Goal: Information Seeking & Learning: Learn about a topic

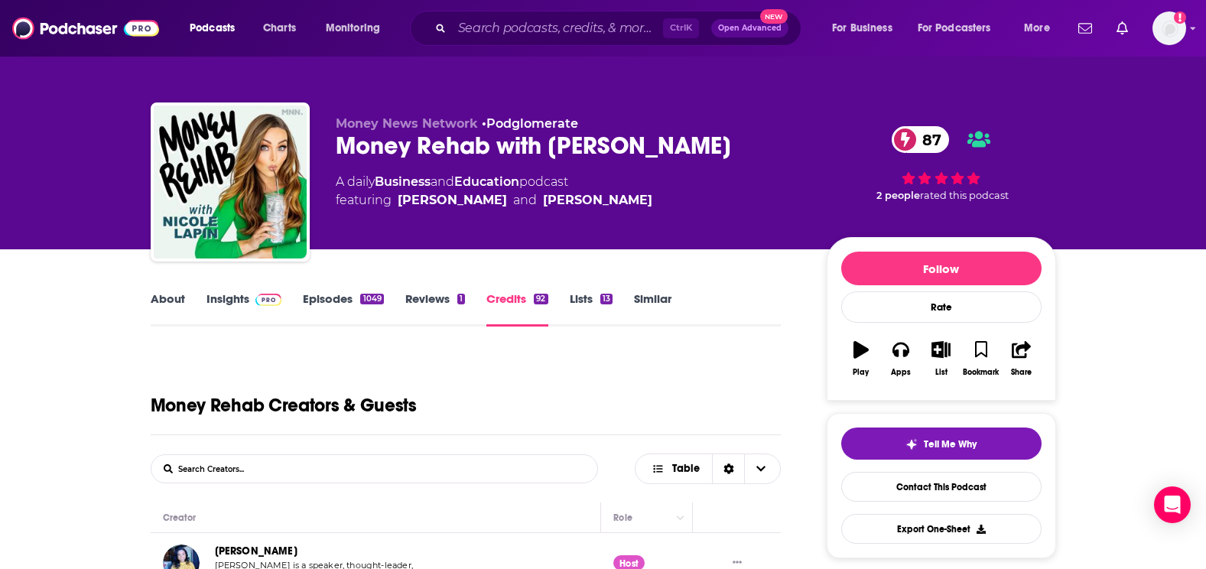
click at [255, 310] on link "Insights" at bounding box center [244, 308] width 76 height 35
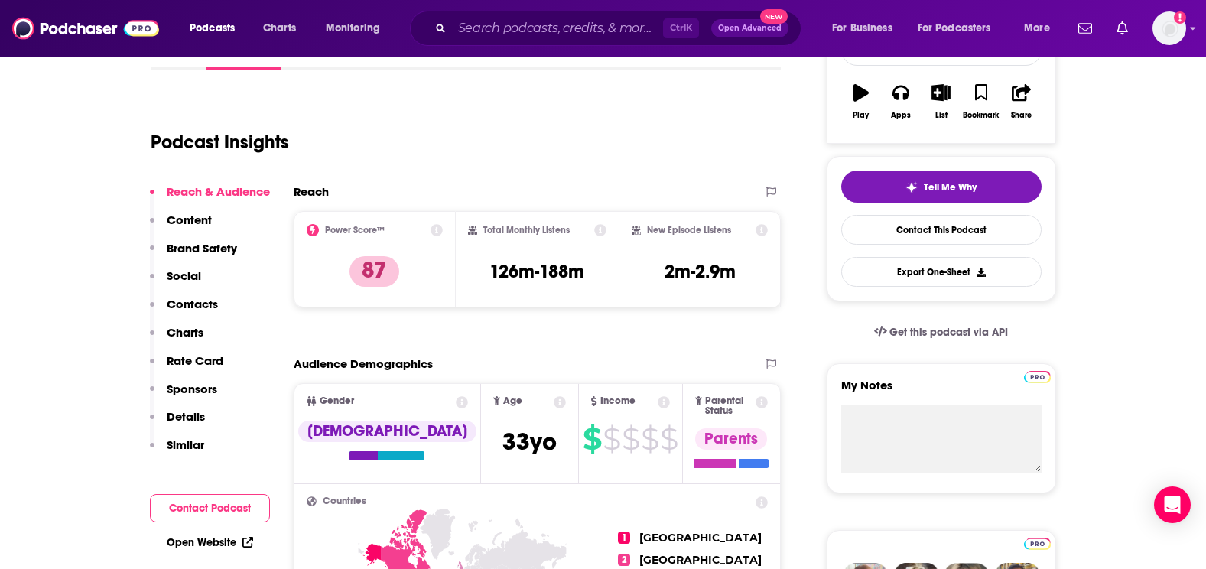
scroll to position [229, 0]
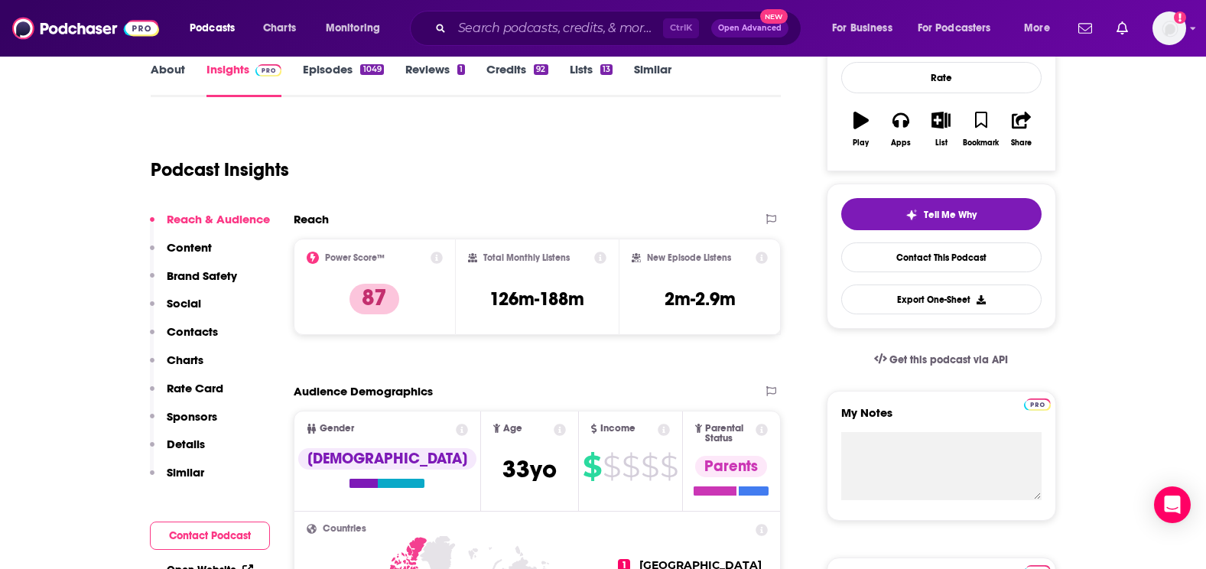
click at [602, 257] on icon at bounding box center [600, 258] width 12 height 12
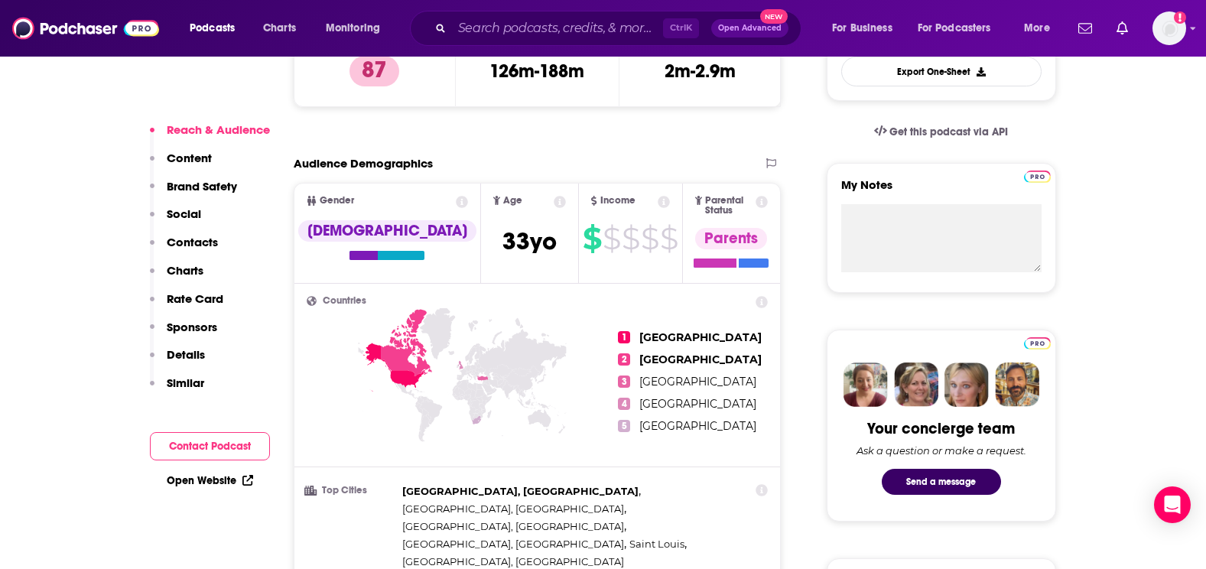
scroll to position [459, 0]
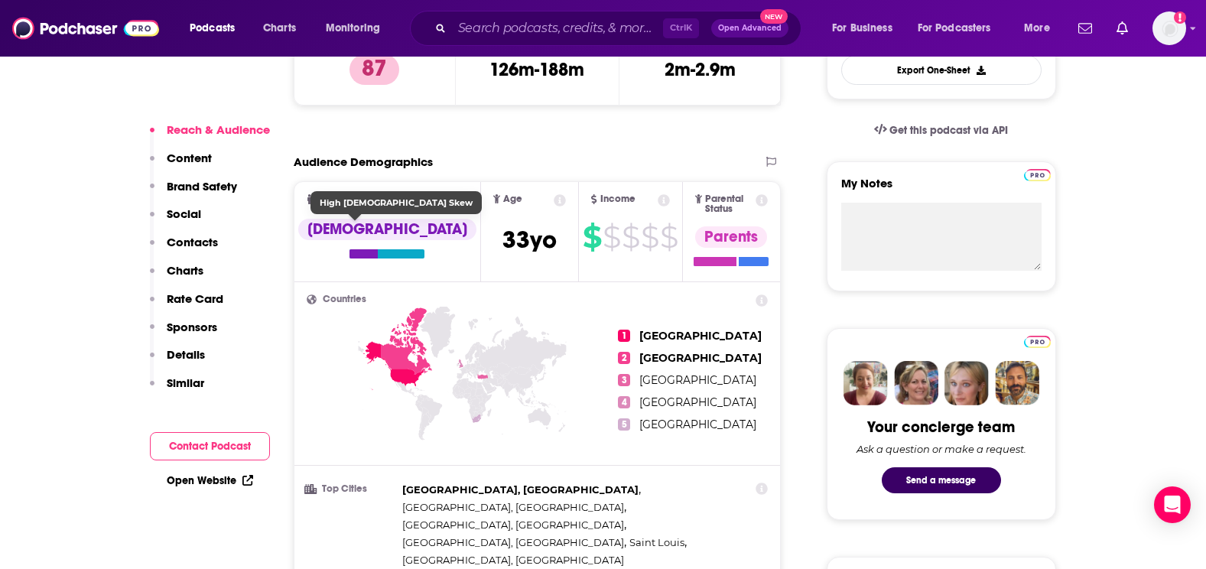
click at [353, 232] on div "[DEMOGRAPHIC_DATA]" at bounding box center [387, 229] width 178 height 21
drag, startPoint x: 343, startPoint y: 344, endPoint x: 435, endPoint y: 278, distance: 113.5
click at [346, 344] on icon at bounding box center [463, 402] width 312 height 190
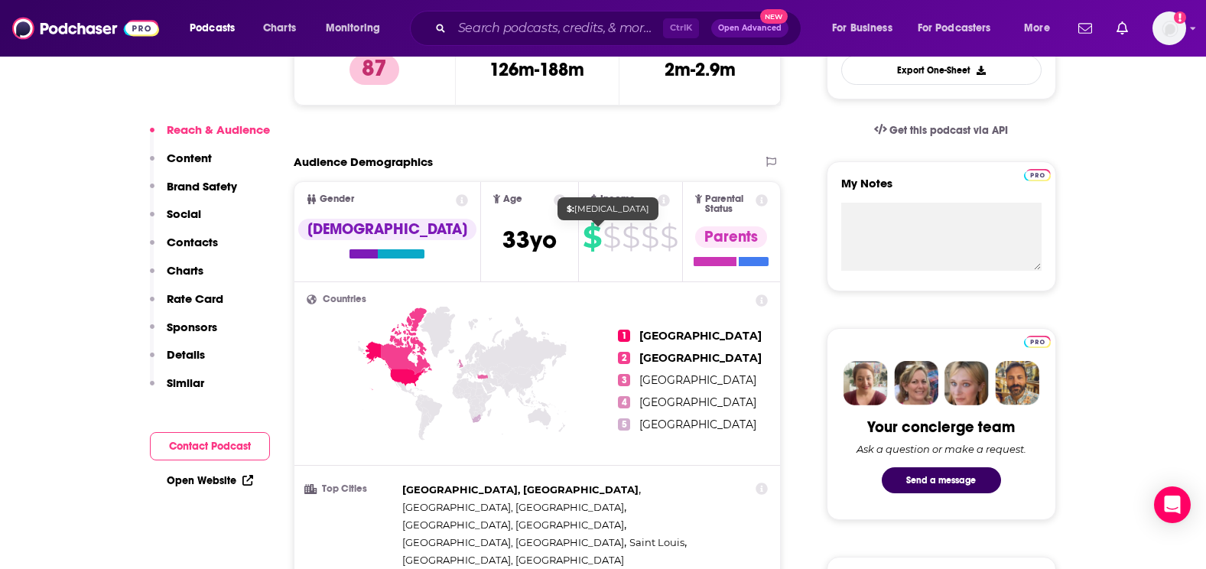
drag, startPoint x: 604, startPoint y: 244, endPoint x: 619, endPoint y: 223, distance: 26.3
click at [607, 243] on section "$ $ $ $ $" at bounding box center [630, 237] width 95 height 24
click at [658, 202] on icon at bounding box center [664, 200] width 12 height 12
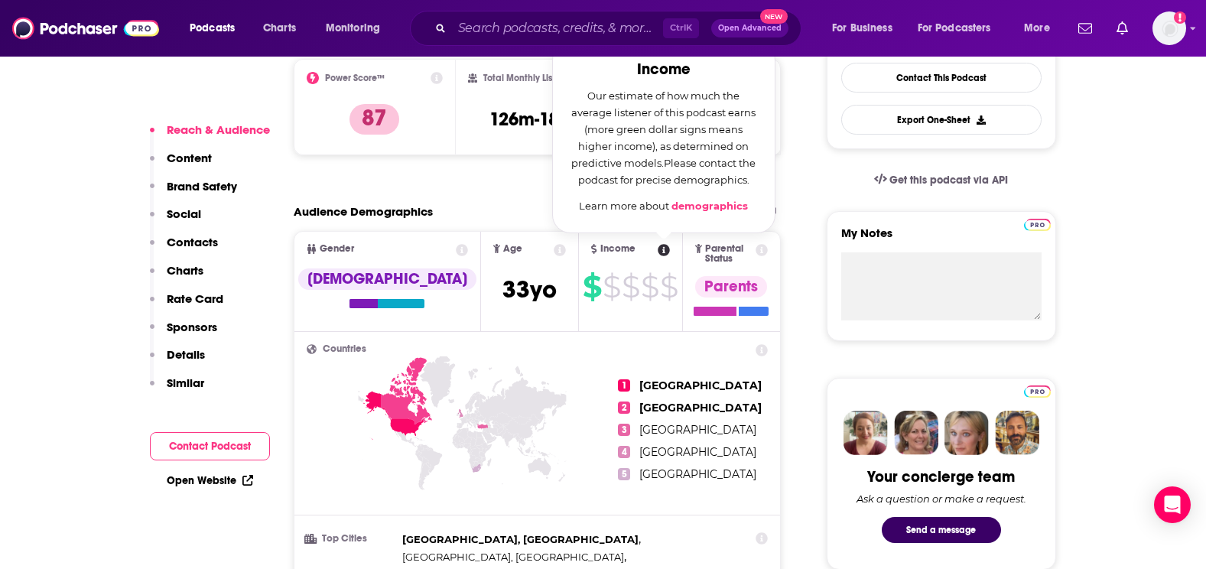
scroll to position [382, 0]
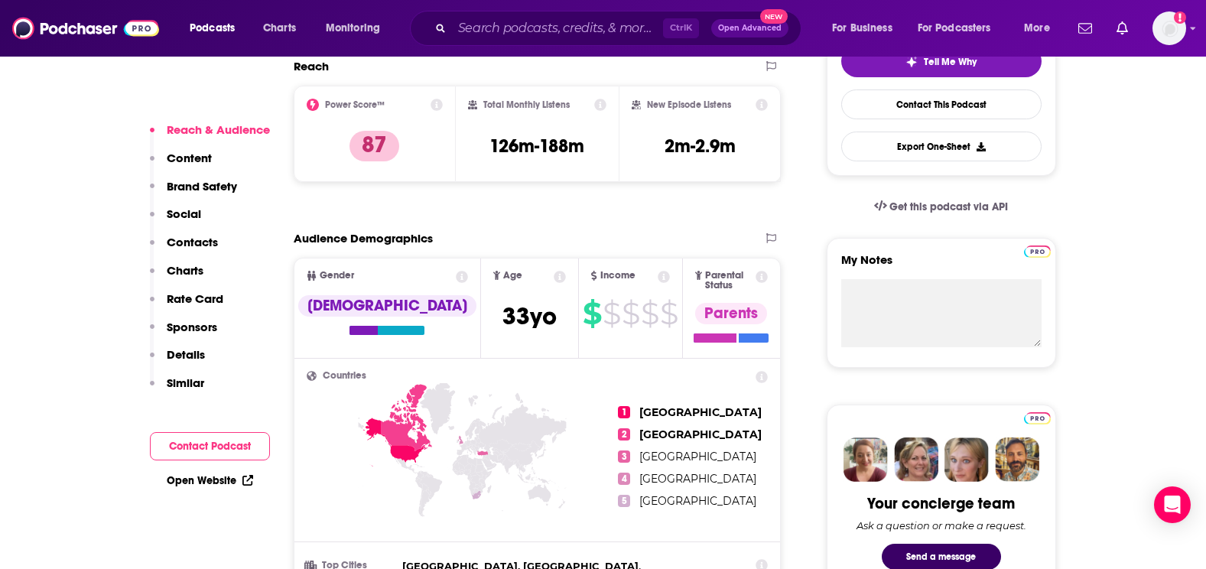
click at [759, 271] on icon at bounding box center [761, 277] width 12 height 12
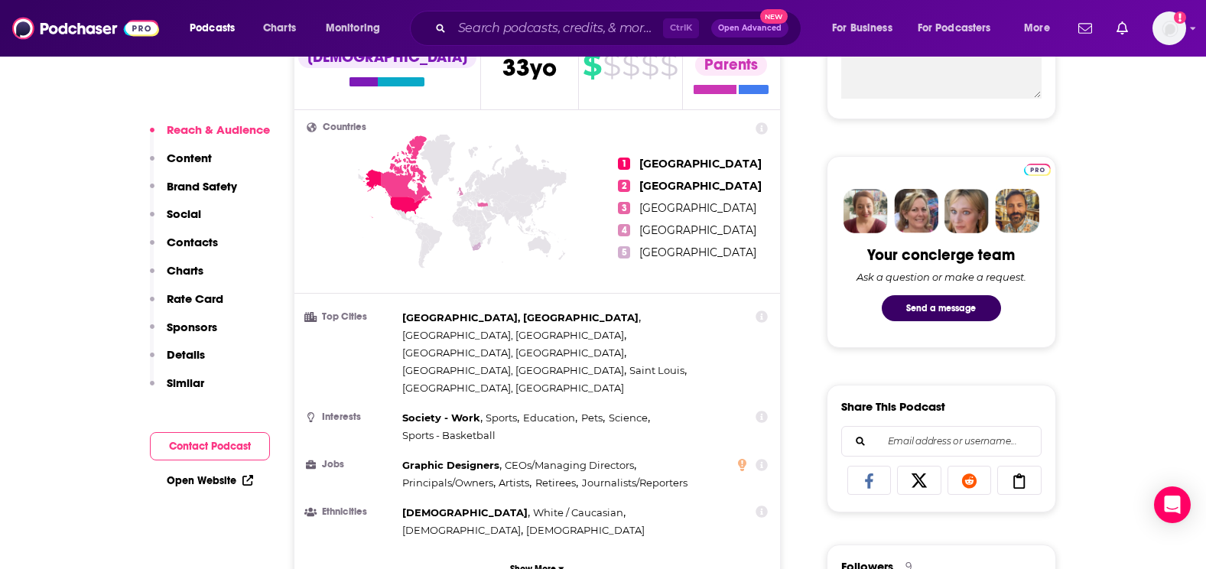
scroll to position [688, 0]
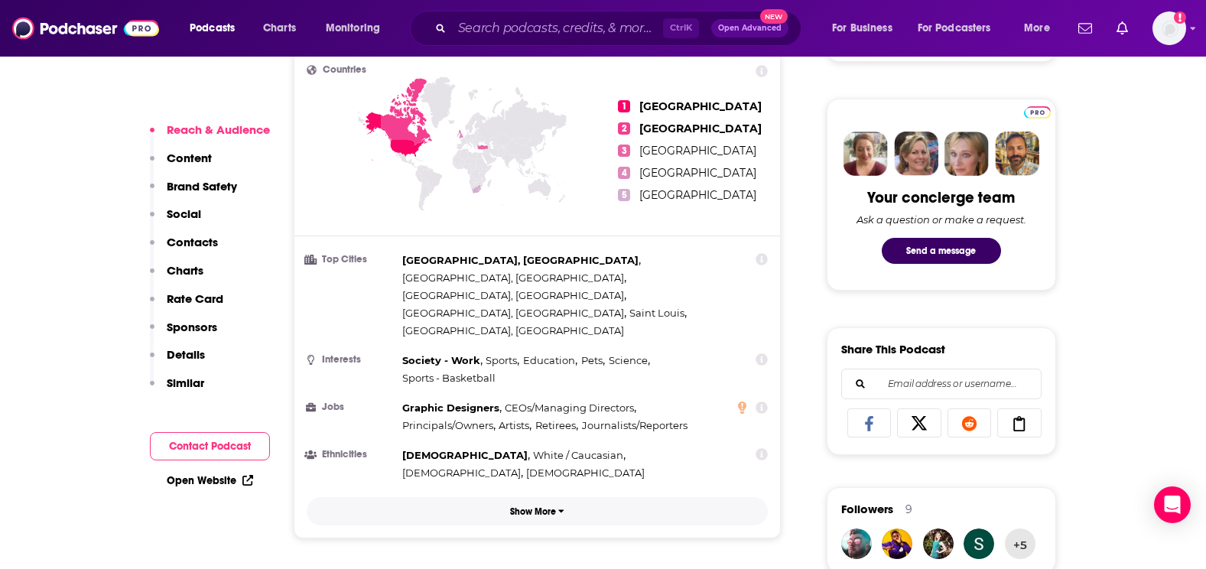
click at [524, 506] on p "Show More" at bounding box center [533, 511] width 46 height 11
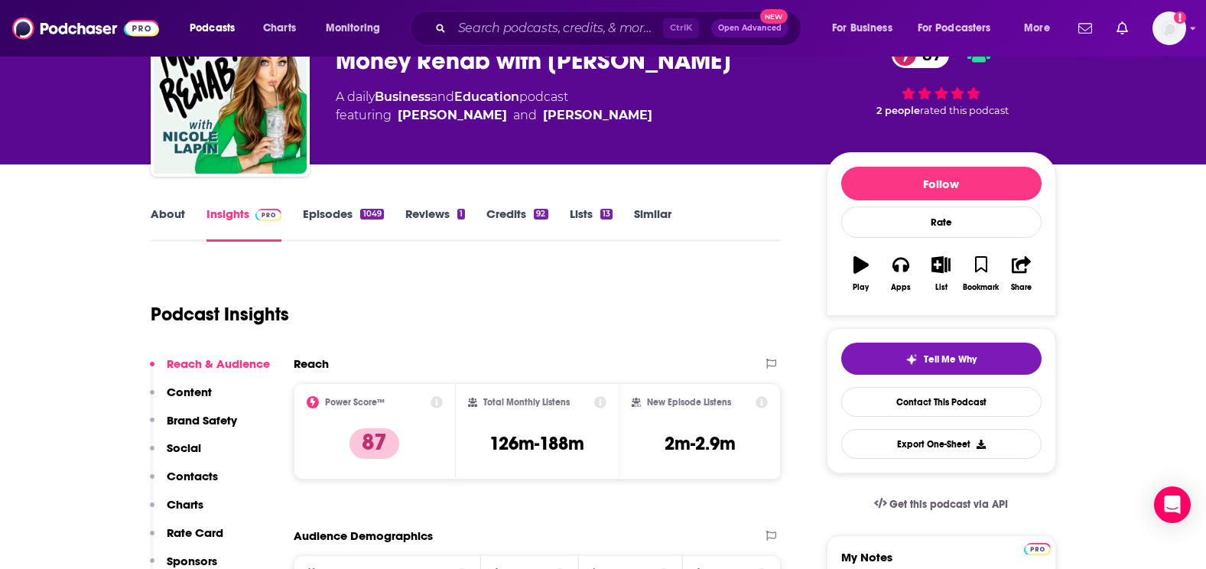
scroll to position [76, 0]
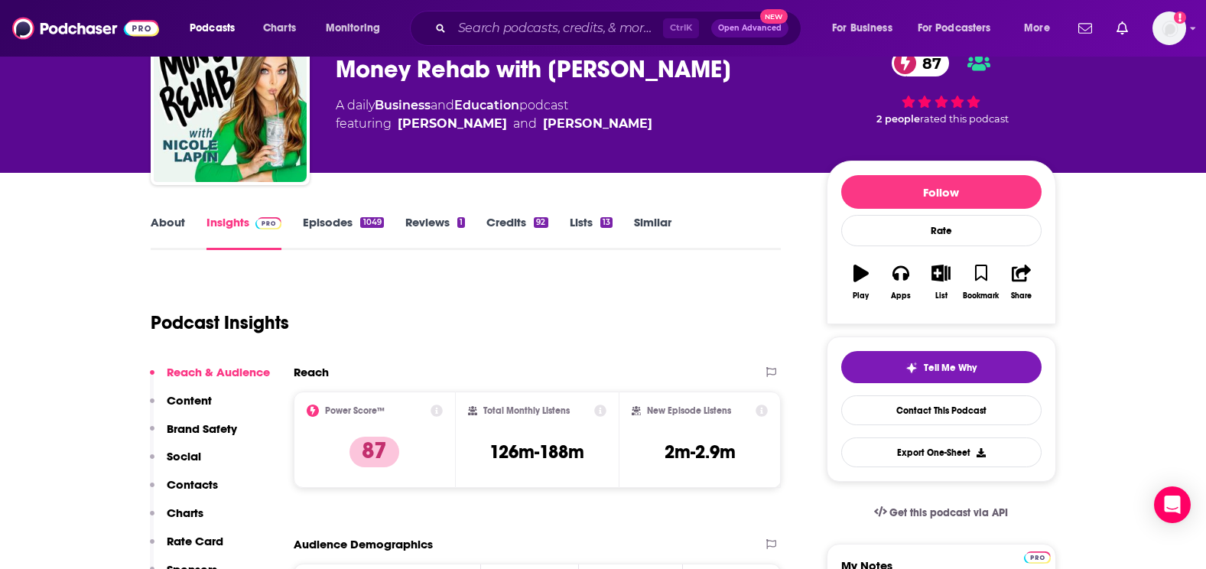
click at [172, 219] on link "About" at bounding box center [168, 232] width 34 height 35
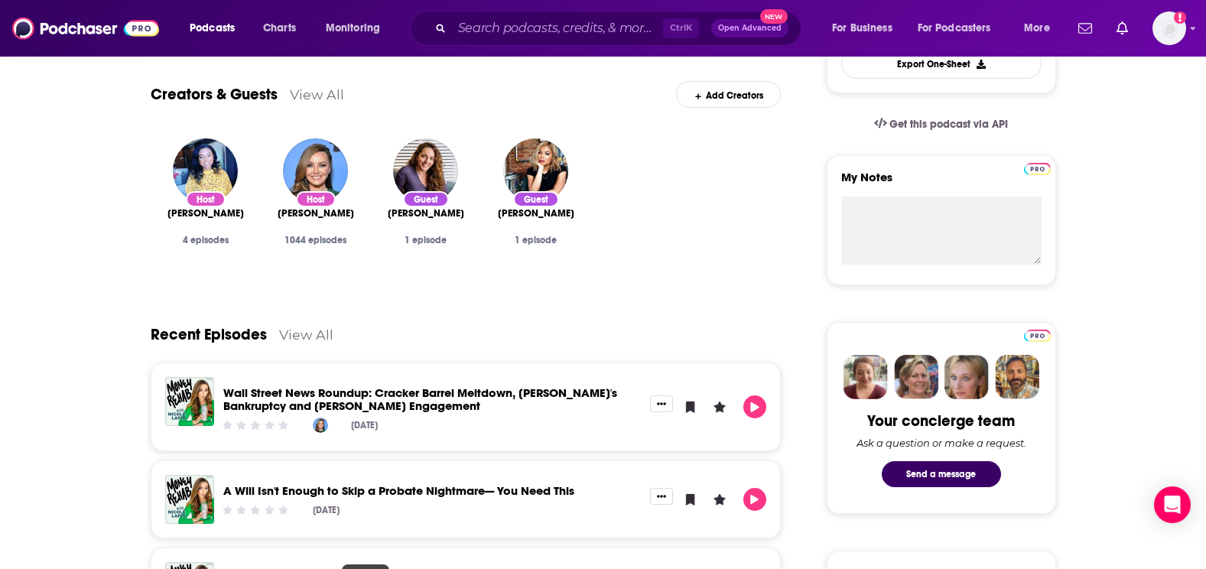
scroll to position [459, 0]
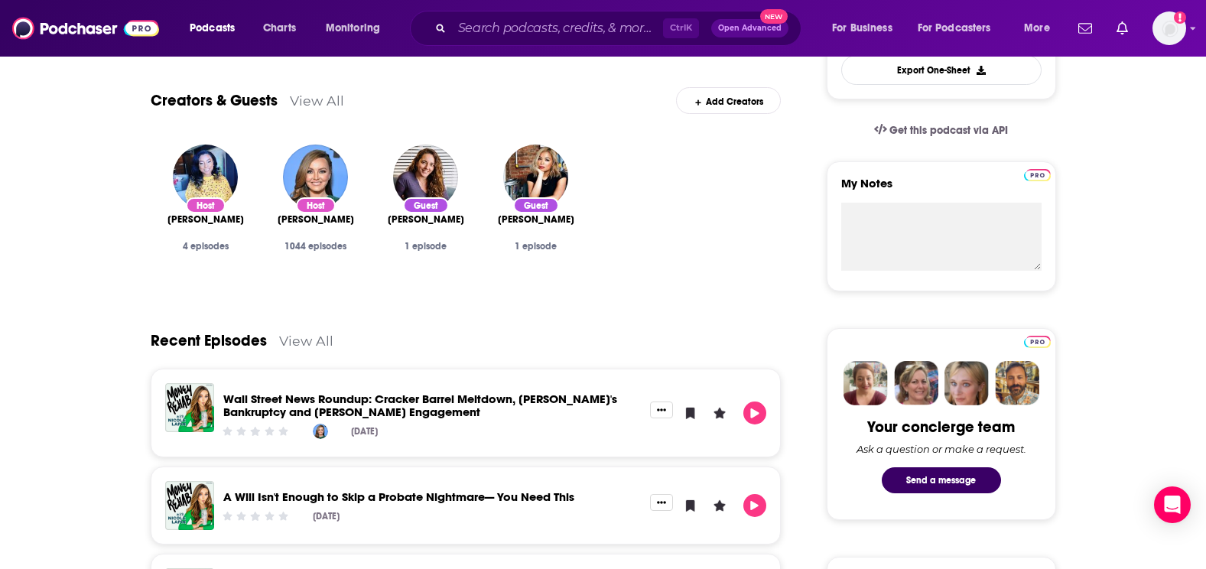
click at [316, 105] on link "View All" at bounding box center [317, 101] width 54 height 16
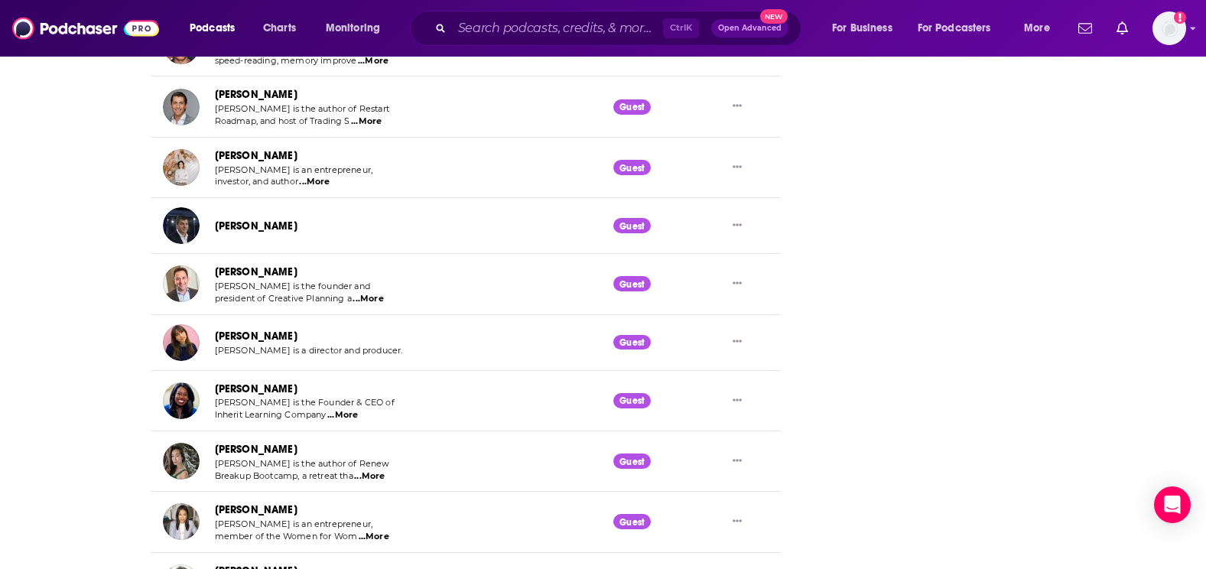
scroll to position [2201, 0]
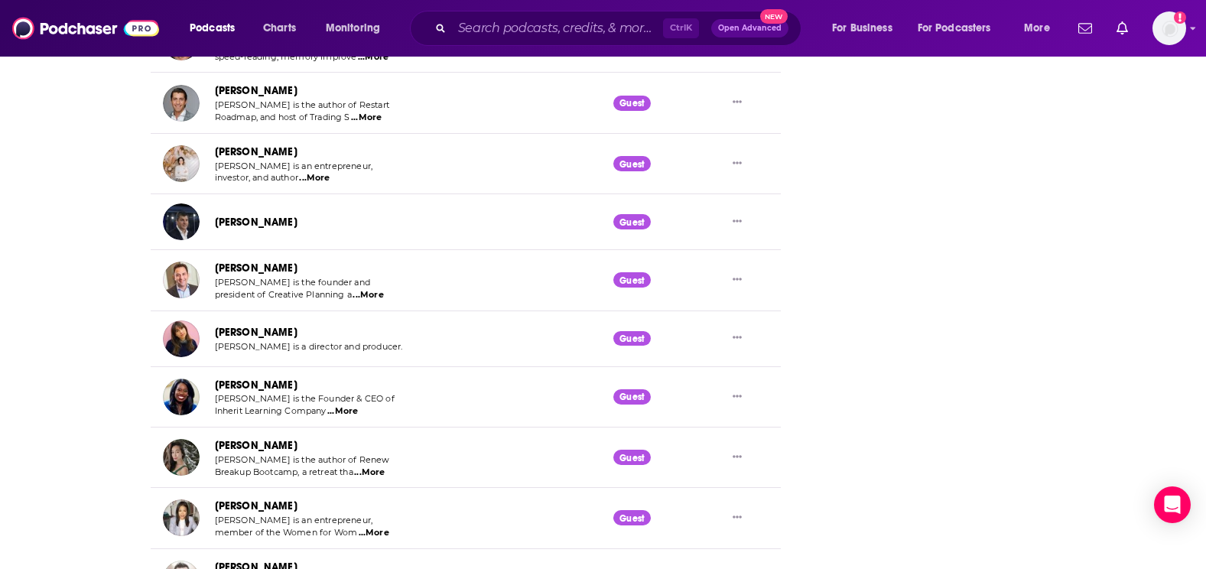
drag, startPoint x: 346, startPoint y: 284, endPoint x: 359, endPoint y: 294, distance: 17.0
click at [359, 294] on div "[PERSON_NAME] is the founder and president of Creative Planning a ...More" at bounding box center [306, 289] width 182 height 24
click at [373, 297] on span "...More" at bounding box center [368, 295] width 31 height 12
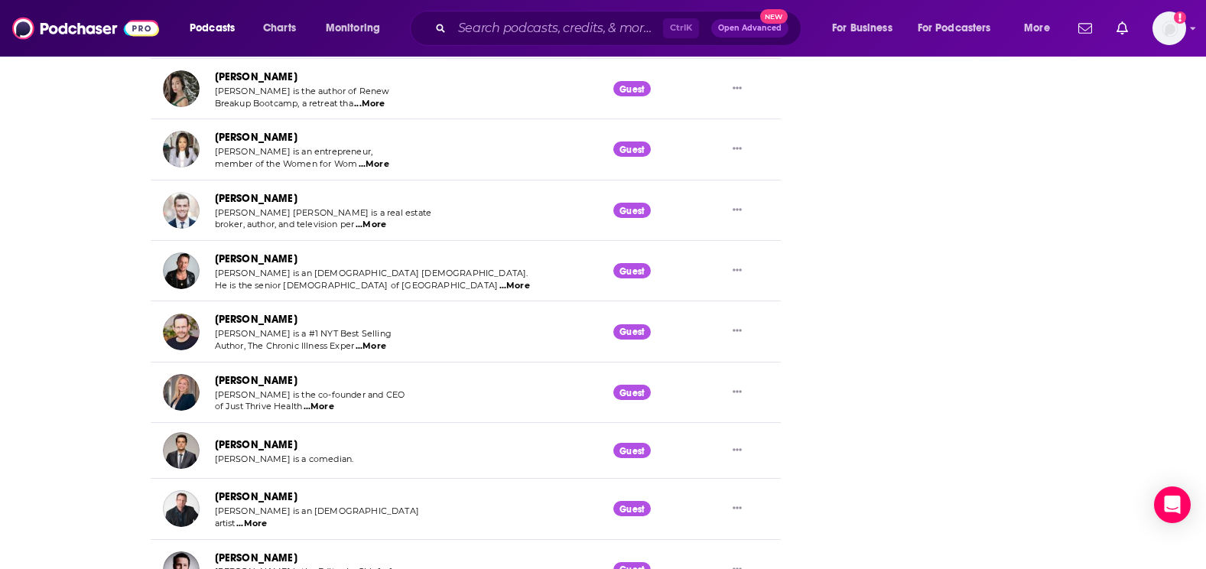
scroll to position [2583, 0]
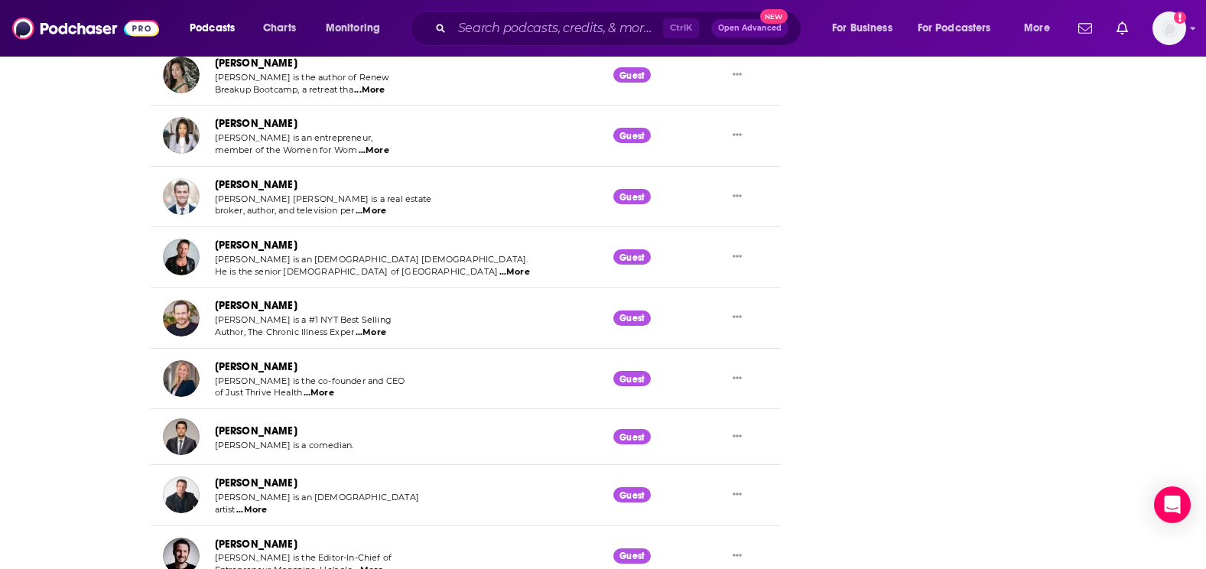
click at [499, 272] on span "...More" at bounding box center [514, 272] width 31 height 12
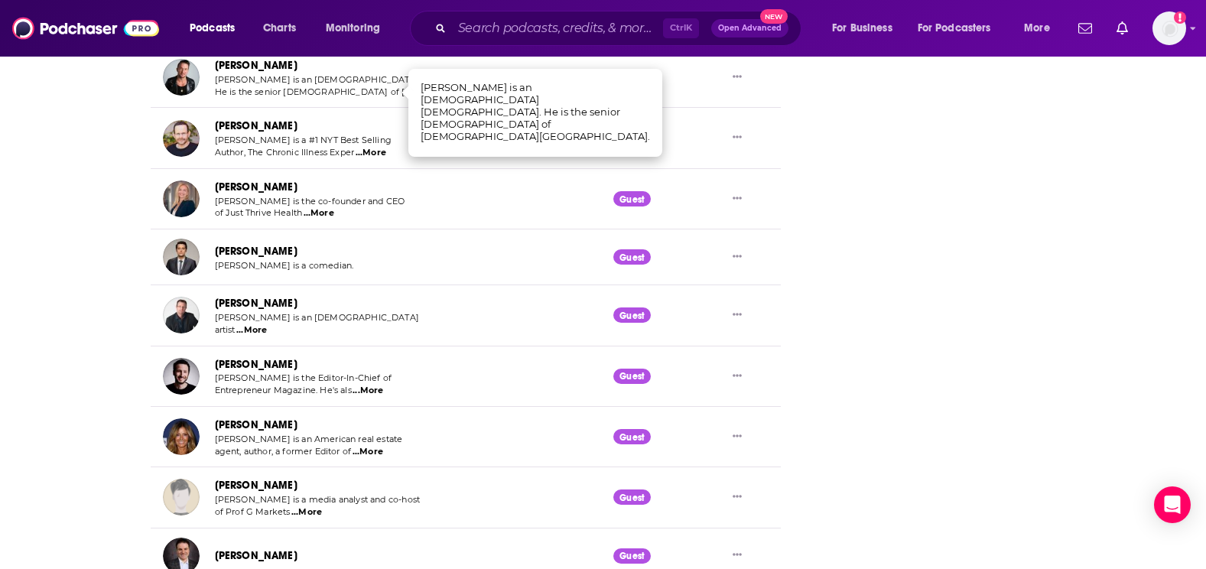
scroll to position [2736, 0]
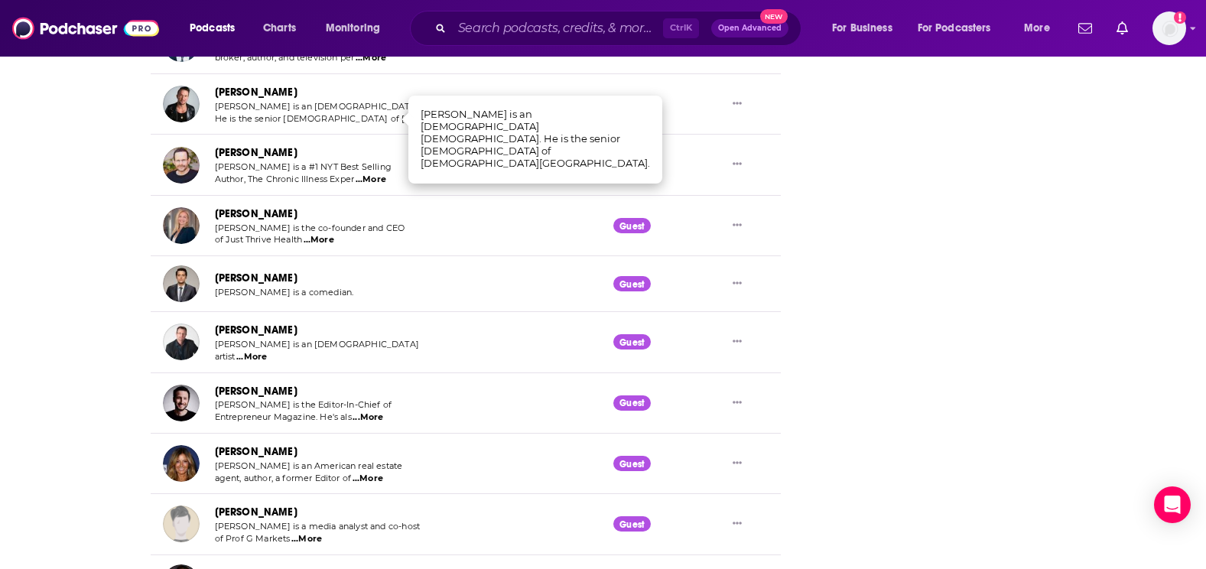
drag, startPoint x: 375, startPoint y: 178, endPoint x: 359, endPoint y: 212, distance: 37.3
click at [375, 180] on span "...More" at bounding box center [371, 180] width 31 height 12
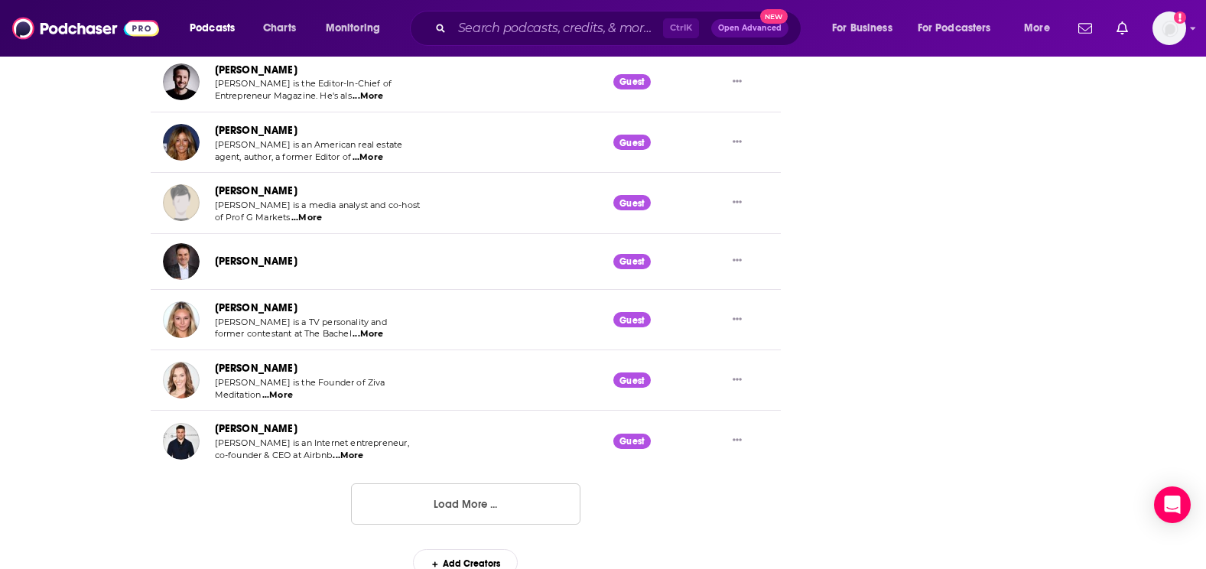
scroll to position [3066, 0]
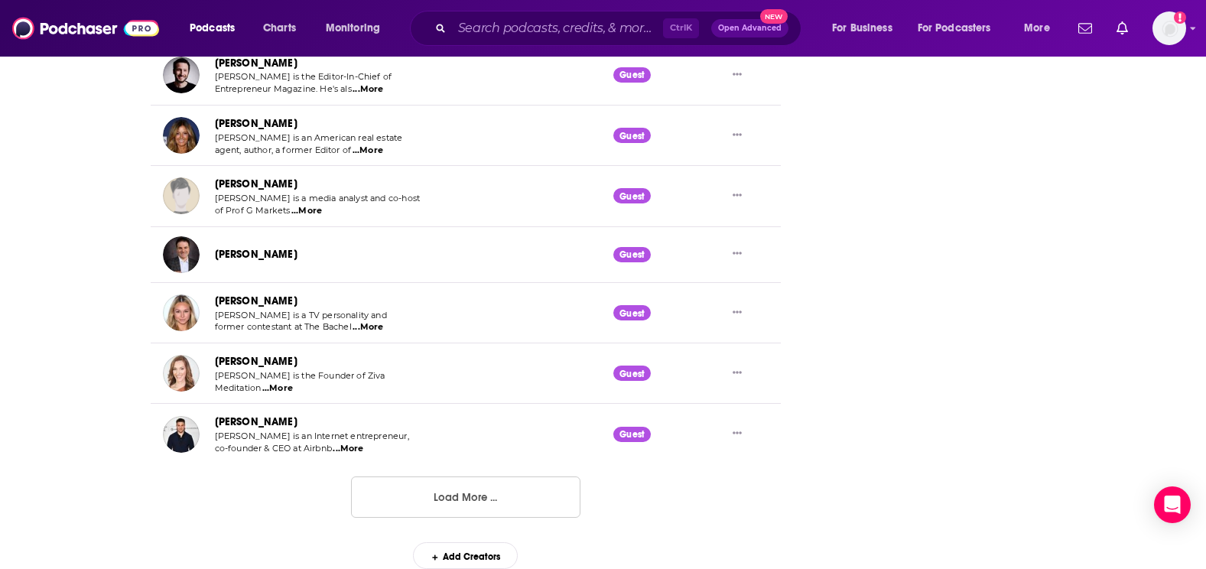
click at [443, 516] on button "Load More ..." at bounding box center [465, 496] width 229 height 41
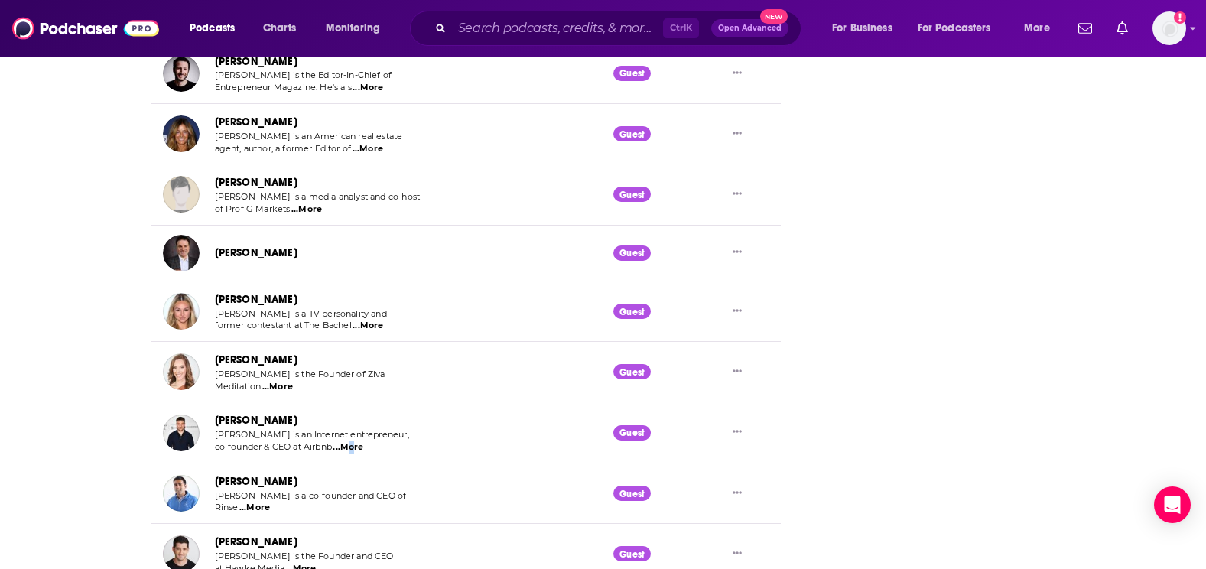
click at [347, 446] on span "...More" at bounding box center [348, 447] width 31 height 12
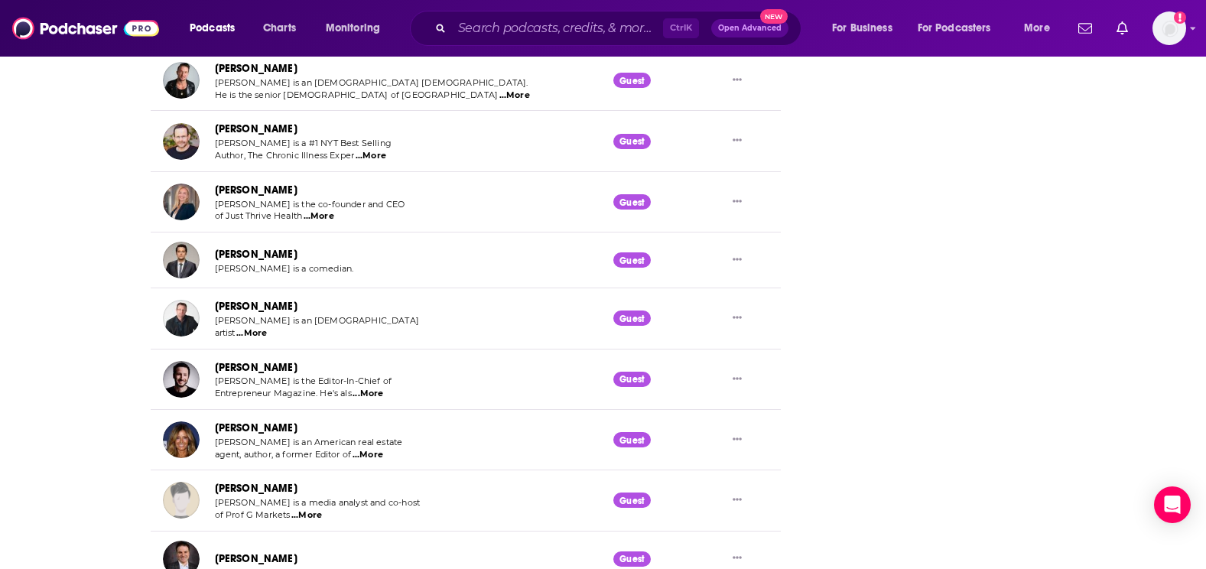
scroll to position [2683, 0]
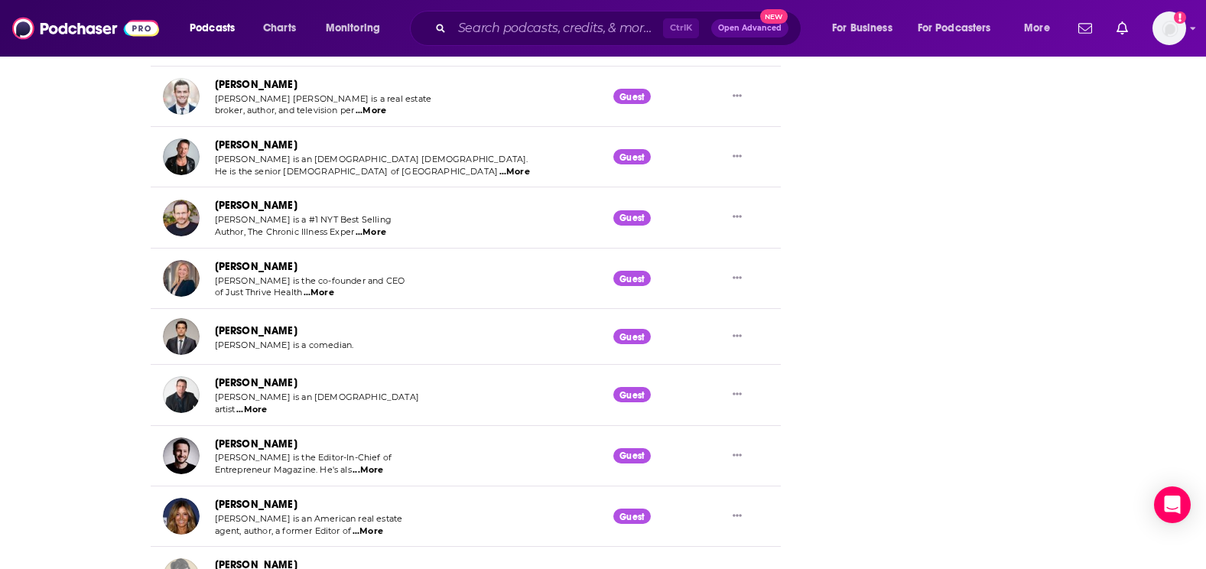
click at [323, 288] on span "...More" at bounding box center [319, 293] width 31 height 12
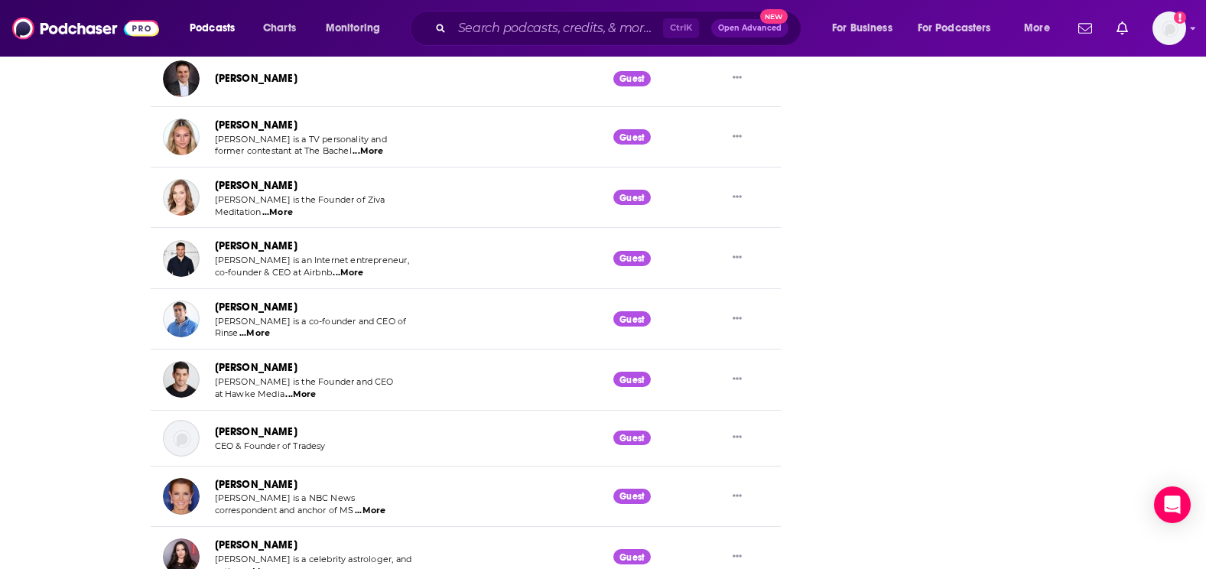
scroll to position [3371, 0]
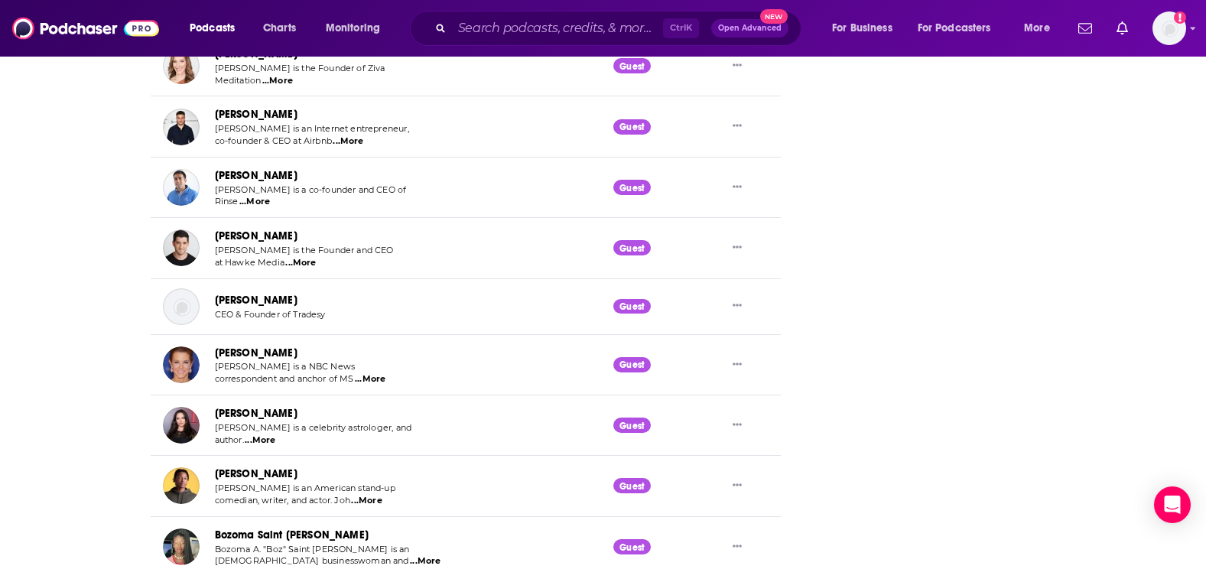
click at [299, 264] on span "...More" at bounding box center [300, 263] width 31 height 12
click at [375, 381] on span "...More" at bounding box center [370, 379] width 31 height 12
